Goal: Task Accomplishment & Management: Manage account settings

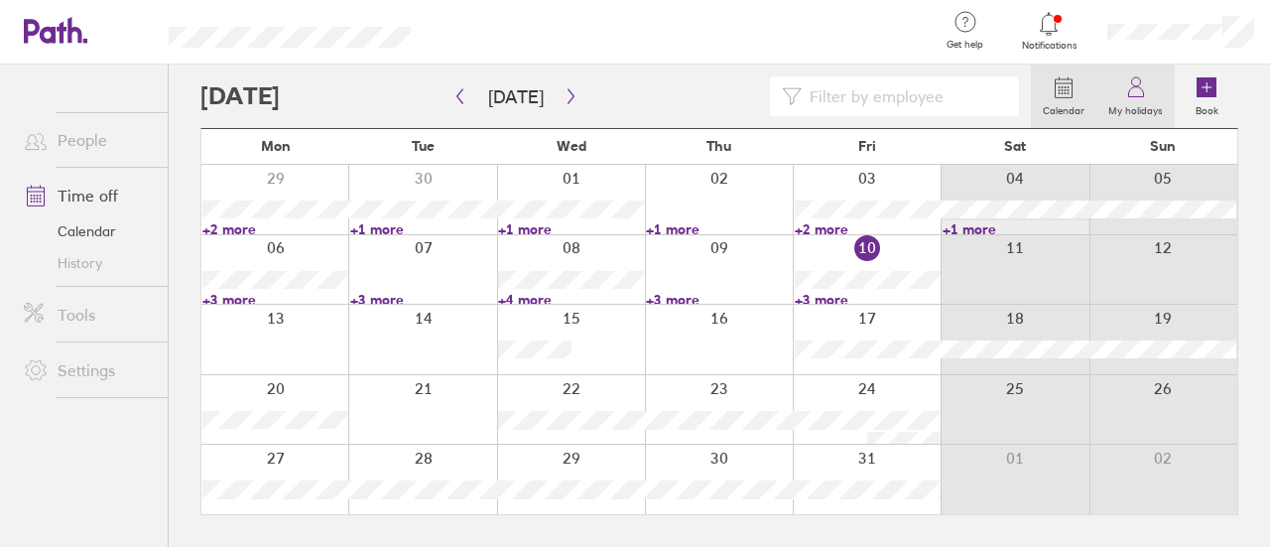
click at [1134, 86] on circle at bounding box center [1135, 81] width 9 height 9
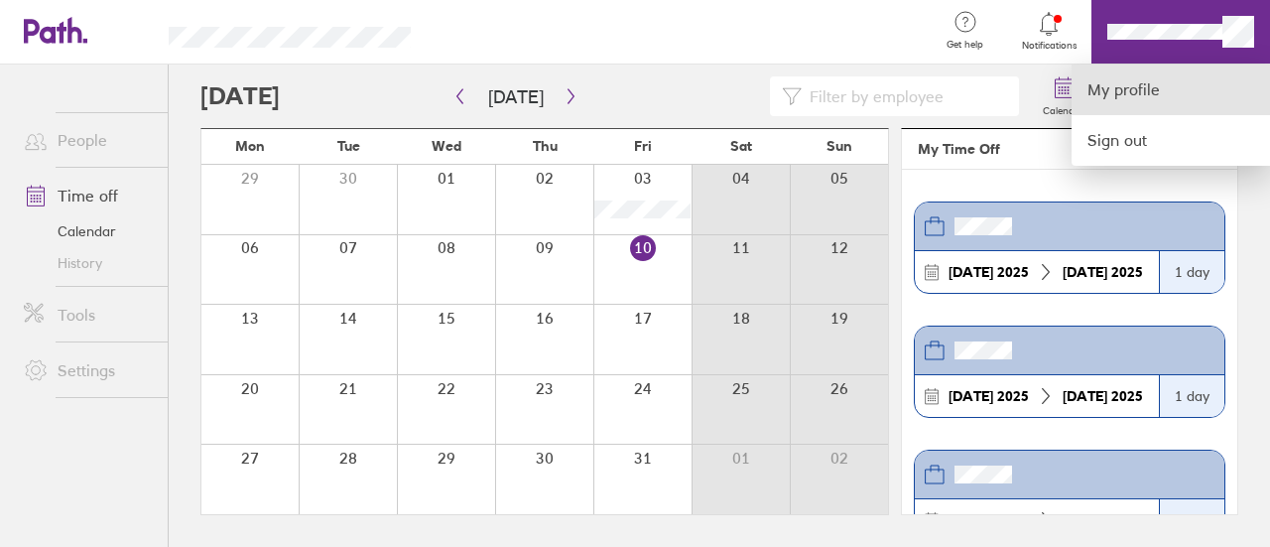
click at [1166, 87] on link "My profile" at bounding box center [1170, 89] width 198 height 51
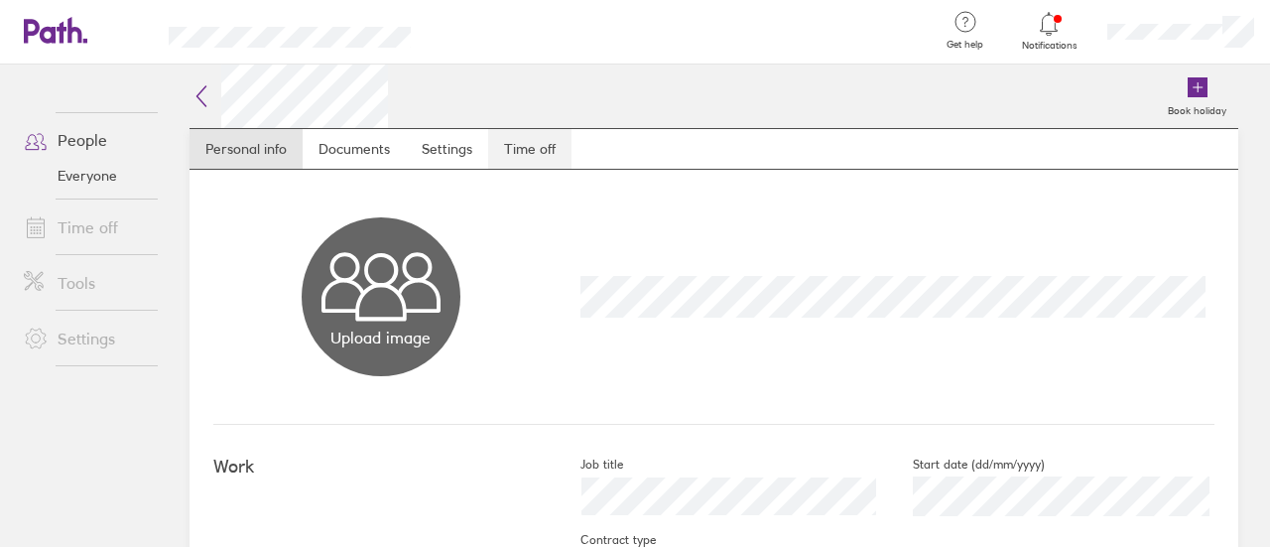
click at [546, 144] on link "Time off" at bounding box center [529, 149] width 83 height 40
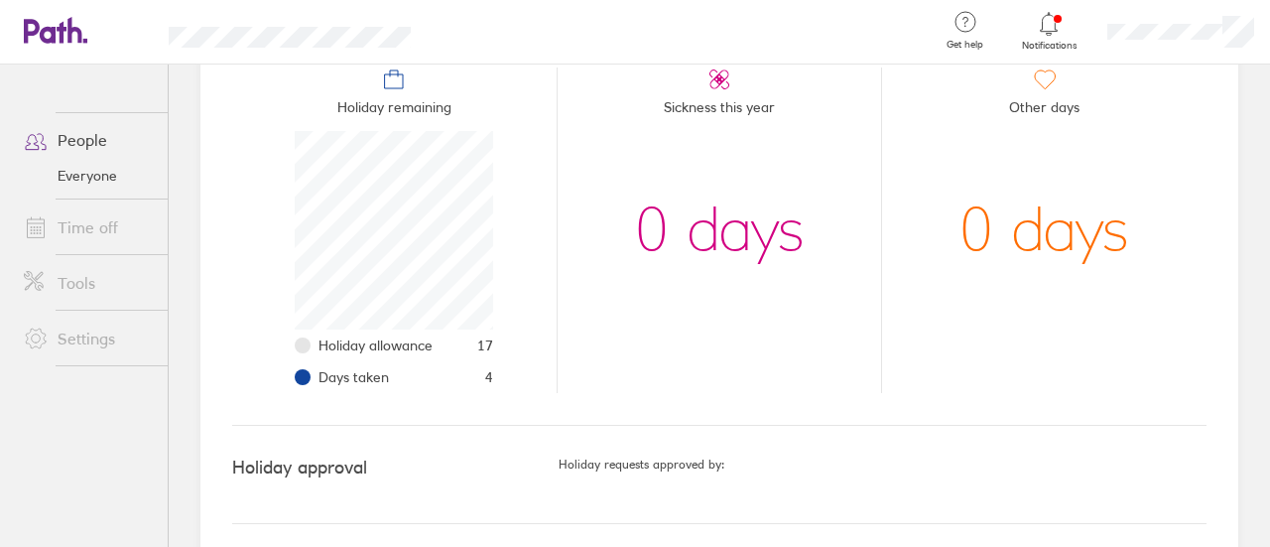
scroll to position [244, 0]
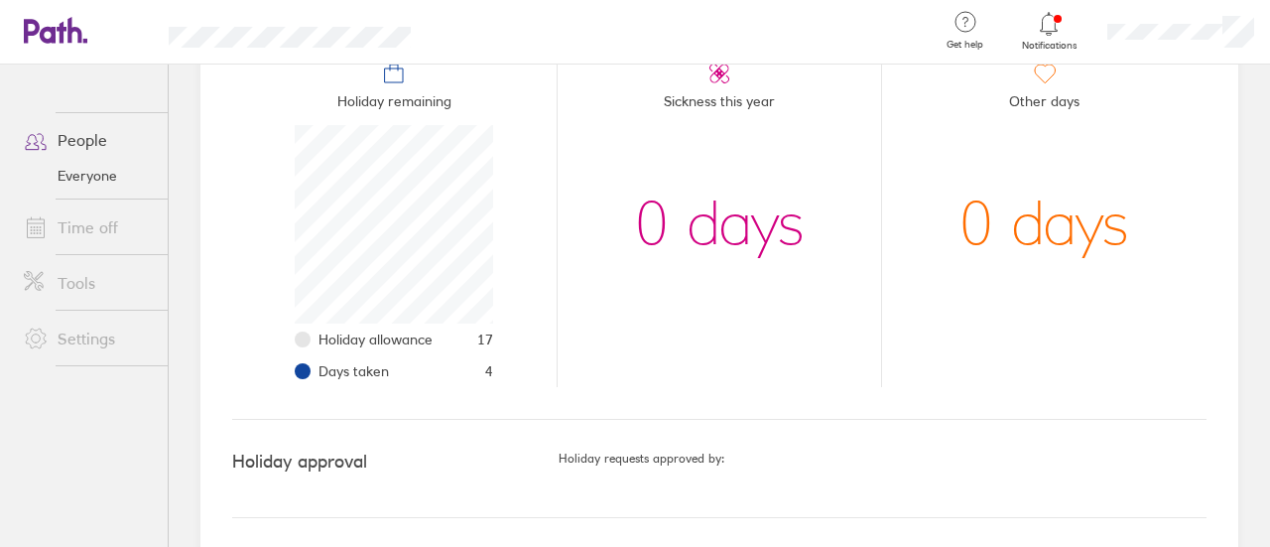
click at [542, 42] on div at bounding box center [682, 32] width 481 height 64
